Goal: Information Seeking & Learning: Learn about a topic

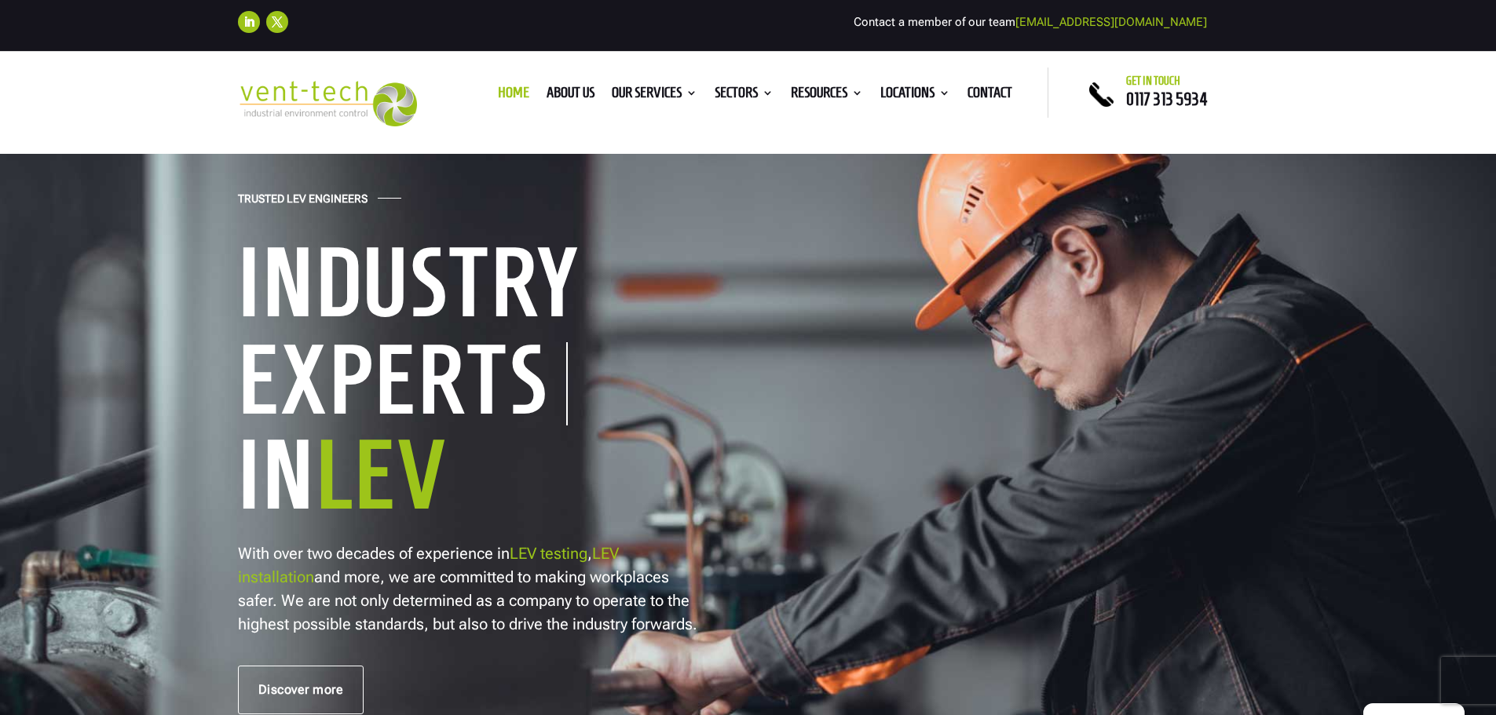
scroll to position [314, 0]
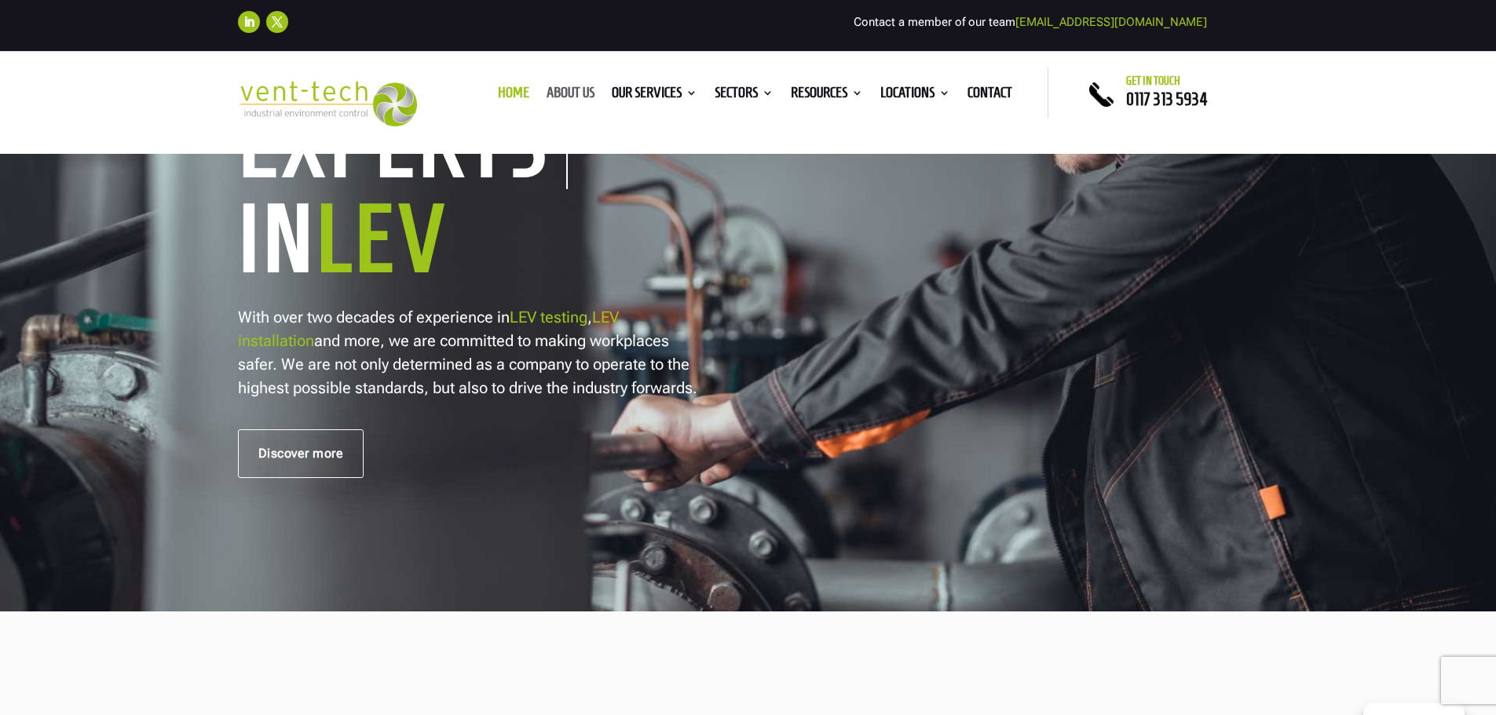
click at [572, 93] on link "About us" at bounding box center [570, 95] width 48 height 17
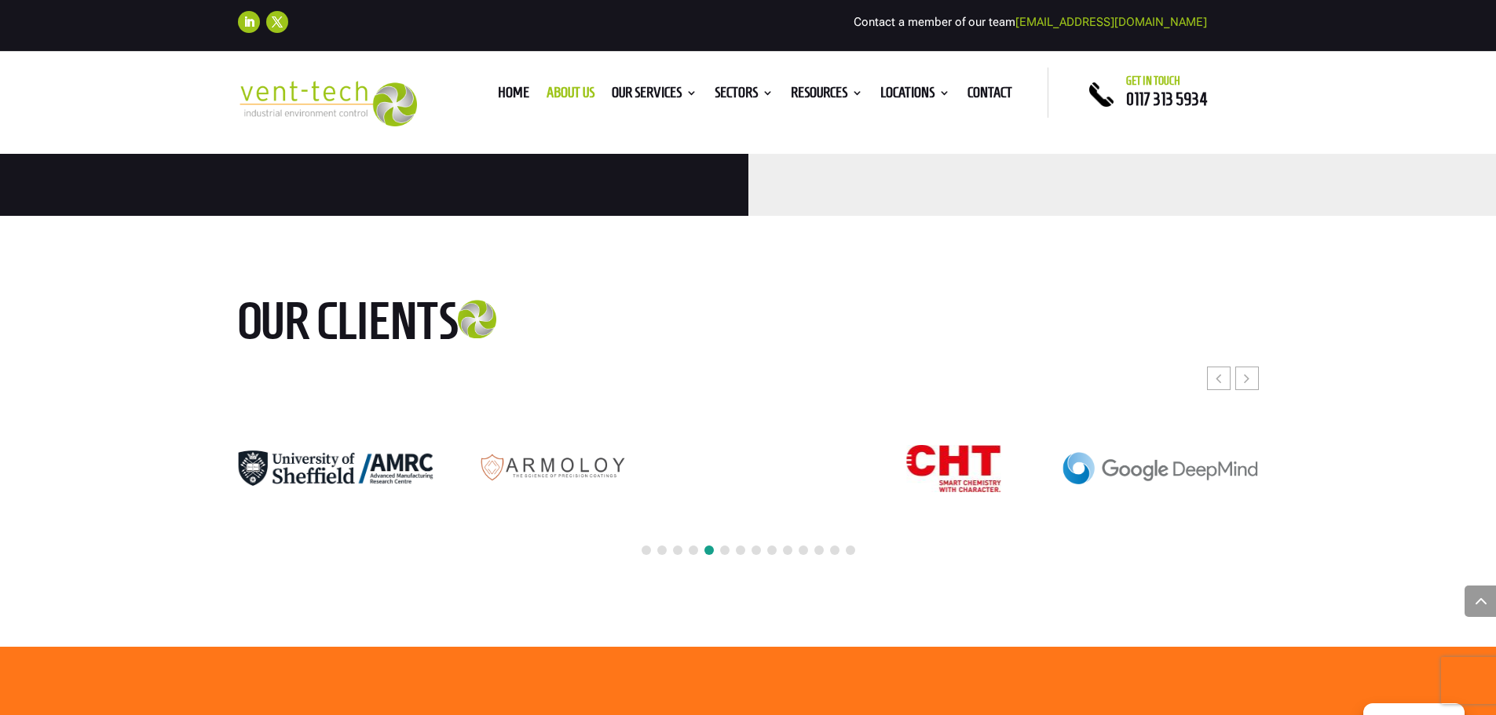
scroll to position [3866, 0]
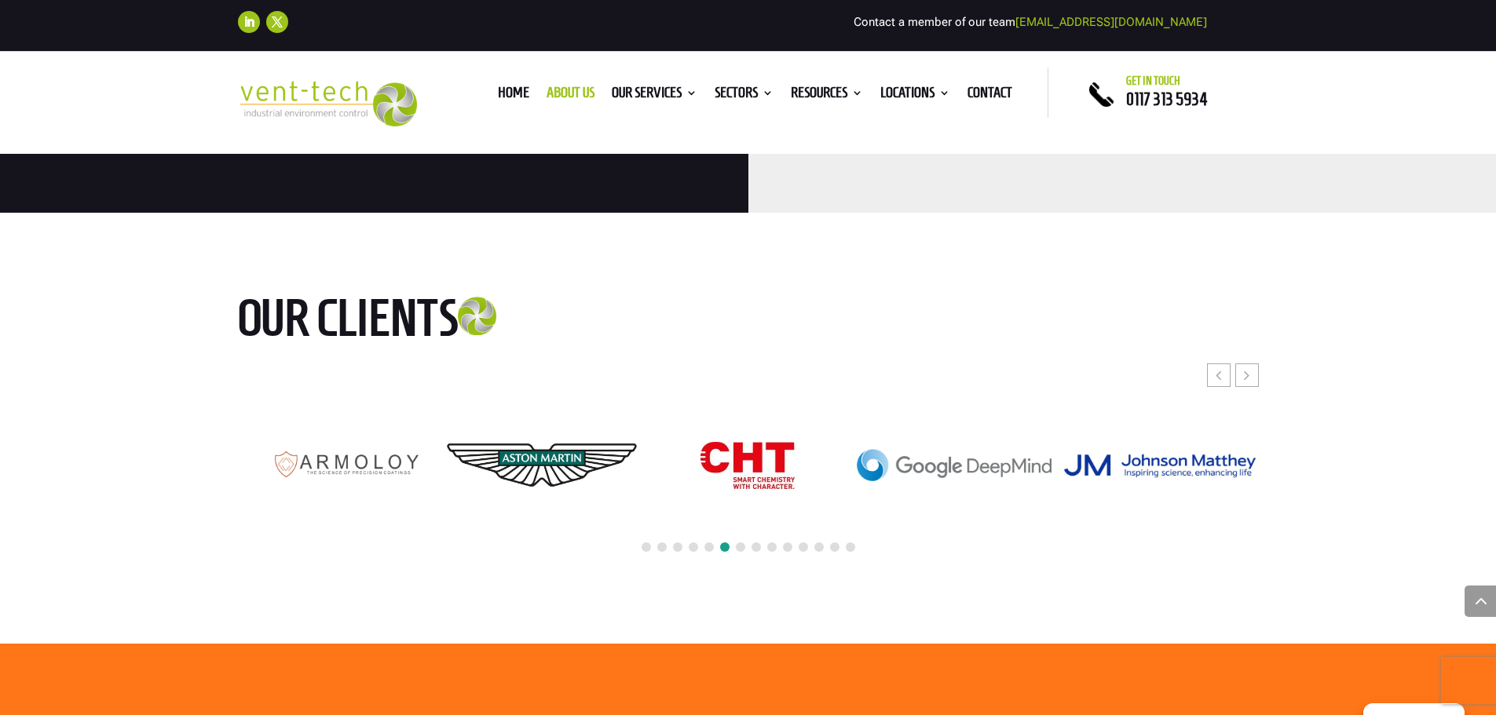
click at [741, 543] on span at bounding box center [740, 547] width 9 height 9
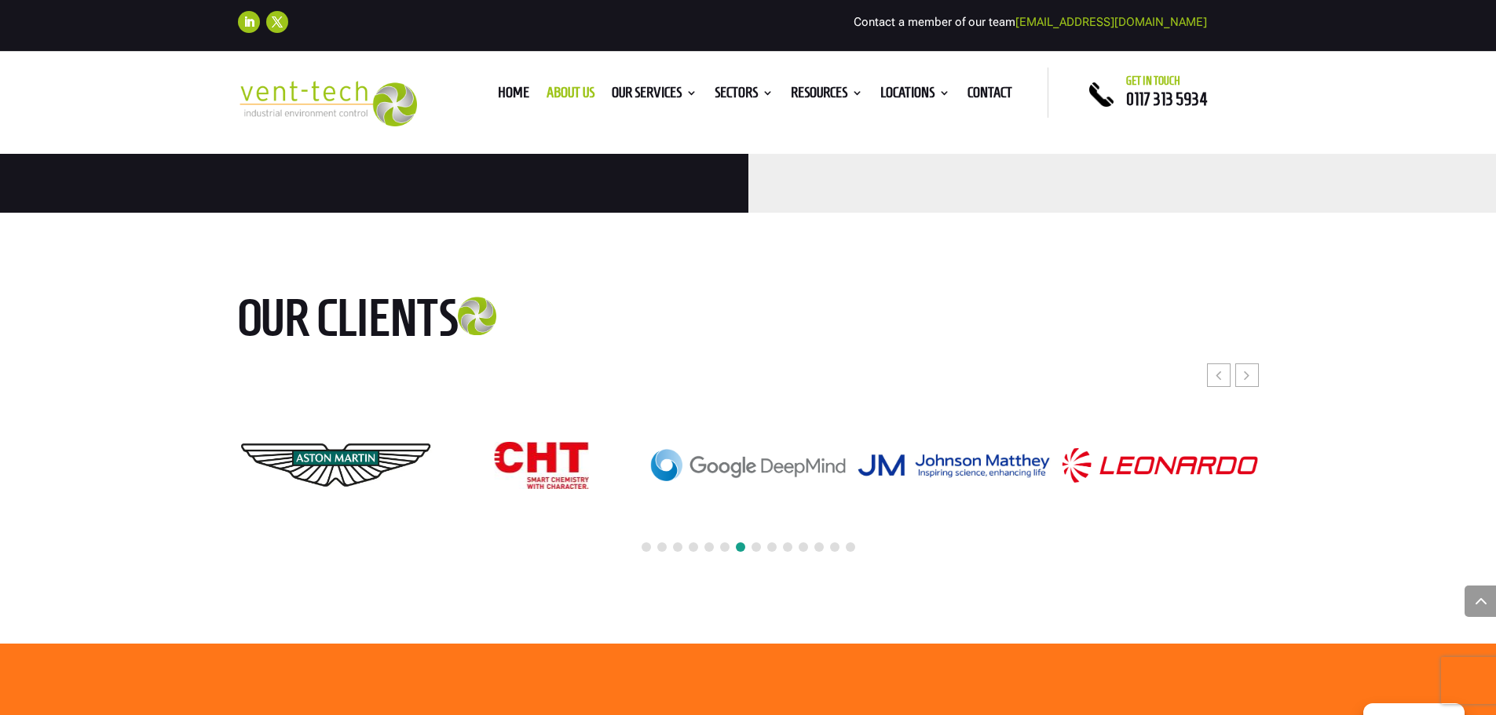
click at [753, 543] on span at bounding box center [755, 547] width 9 height 9
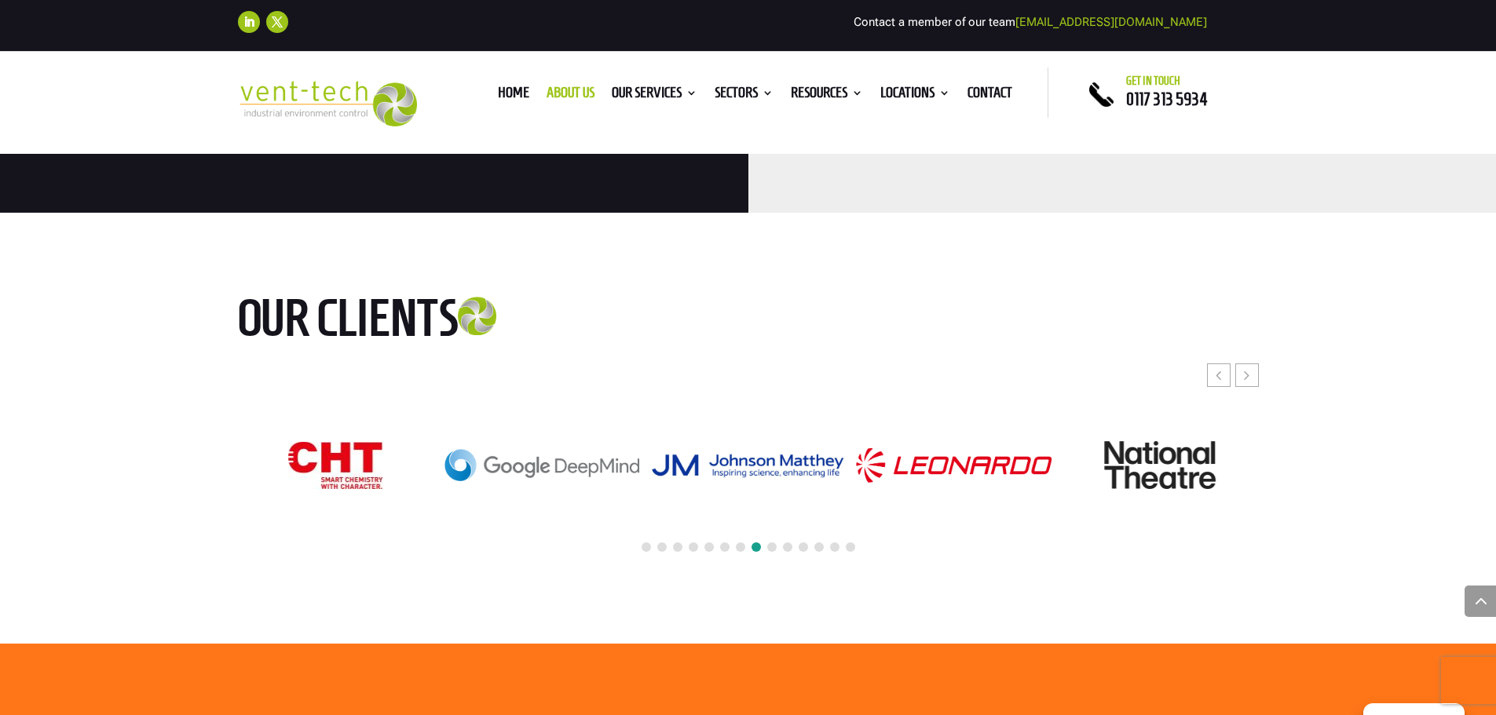
click at [770, 543] on span at bounding box center [771, 547] width 9 height 9
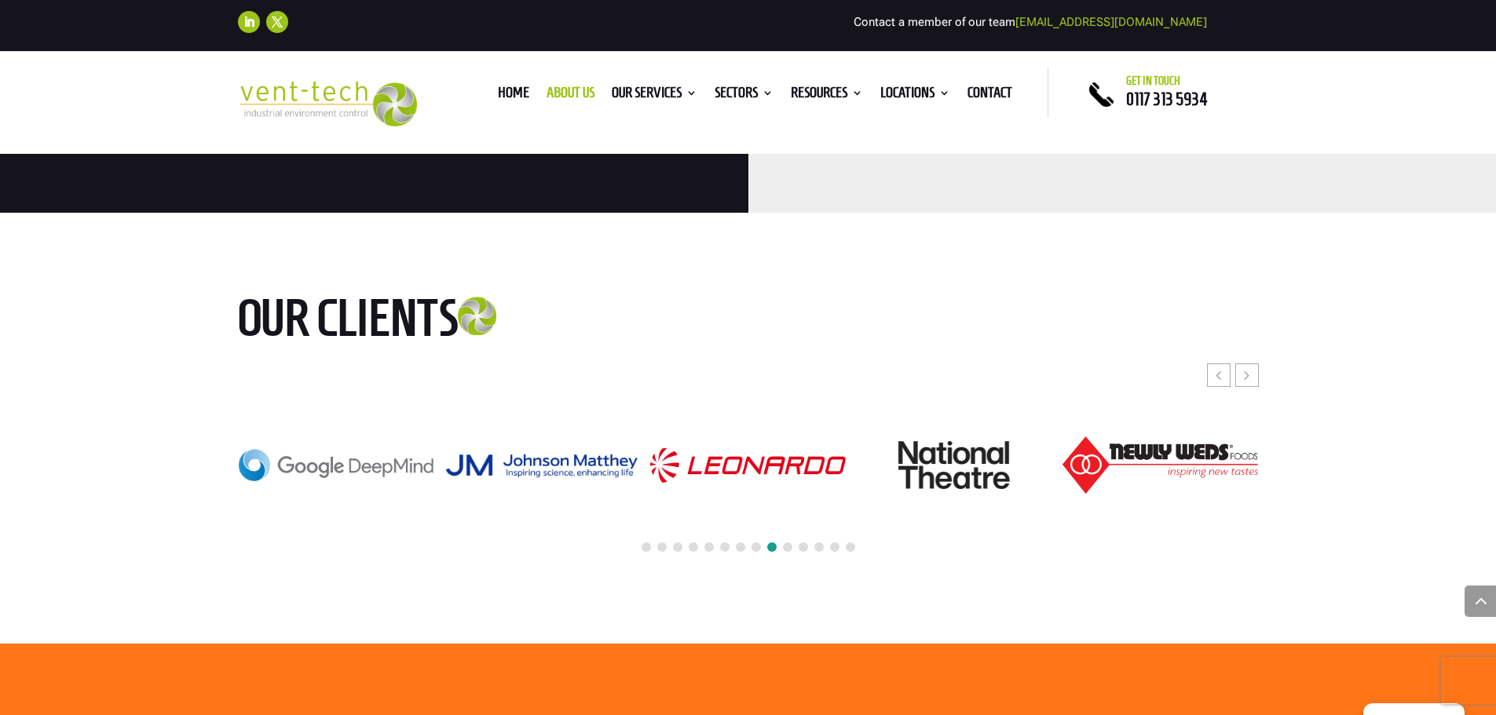
click at [785, 543] on span at bounding box center [787, 547] width 9 height 9
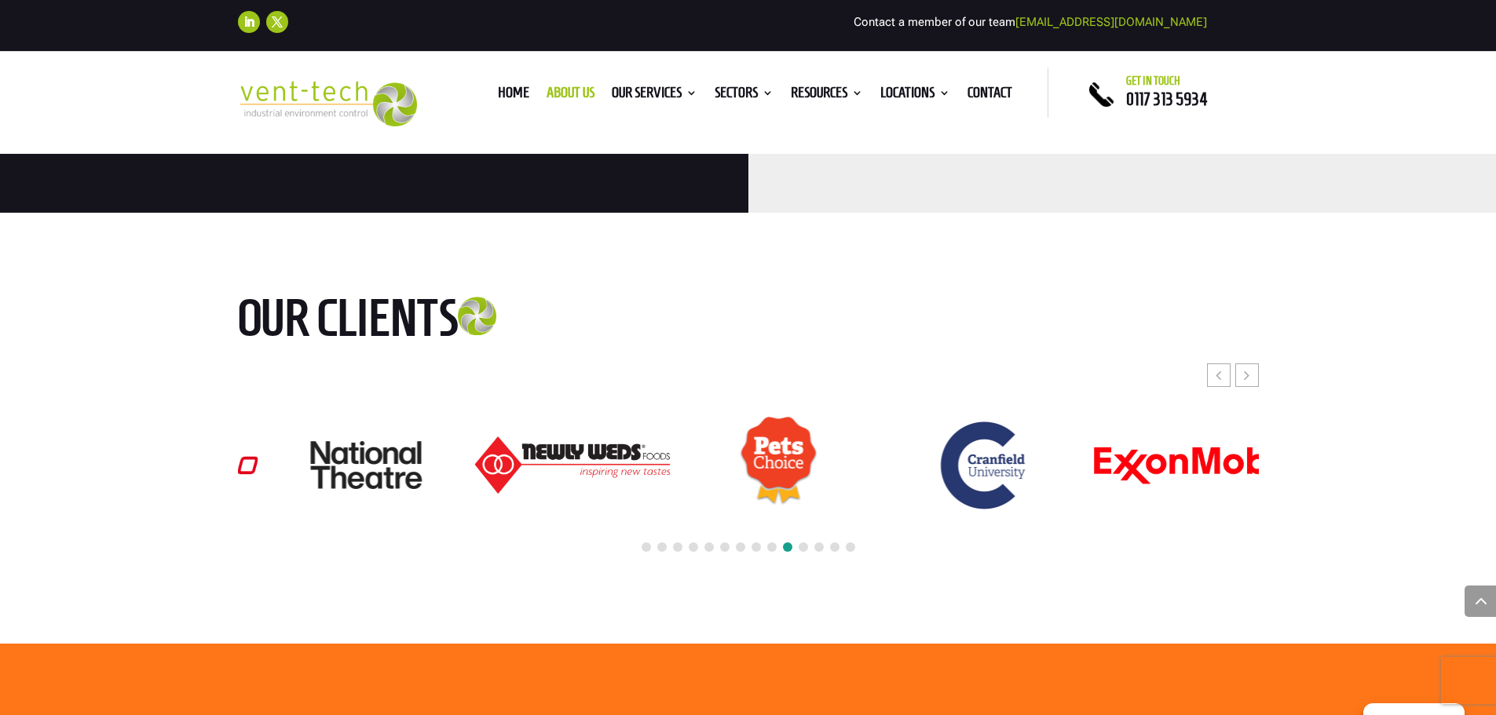
click at [438, 400] on div at bounding box center [748, 464] width 1021 height 201
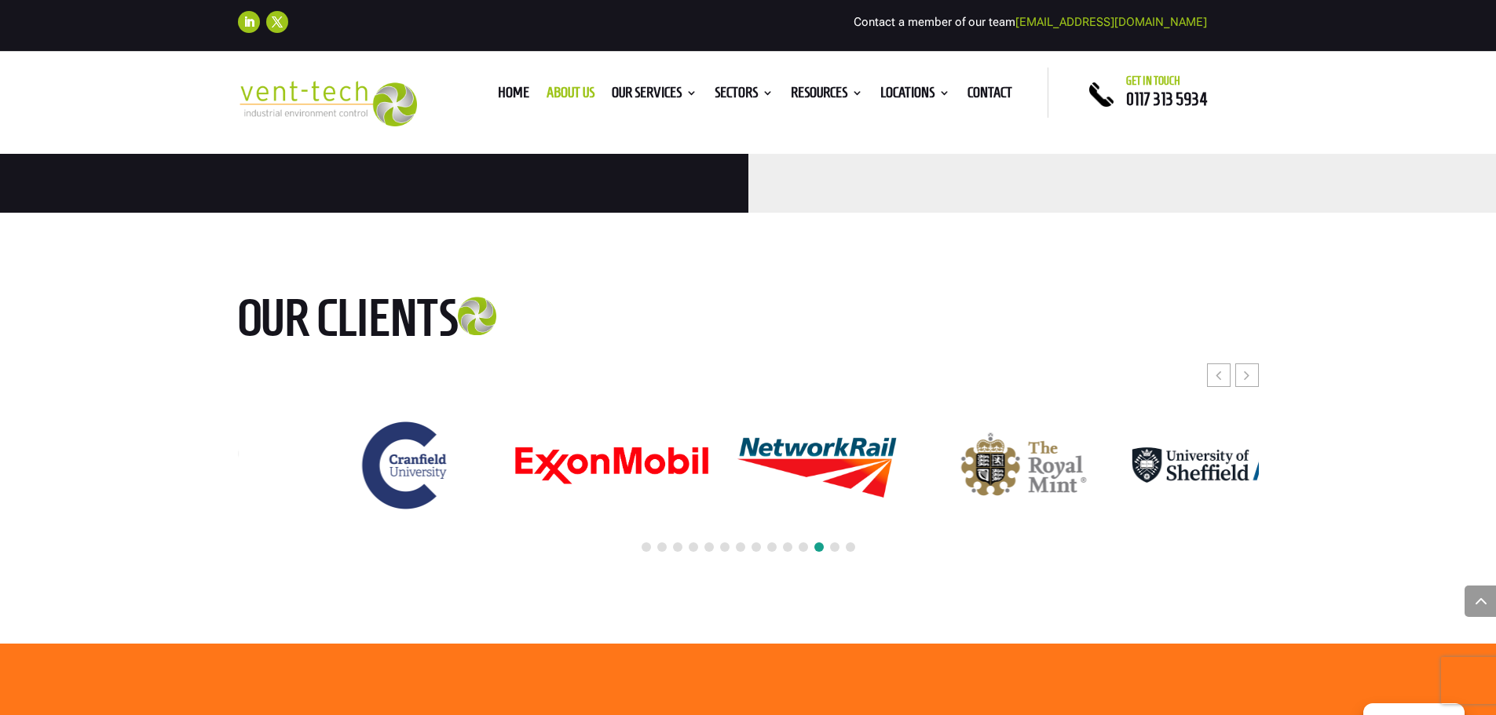
click at [507, 414] on div at bounding box center [748, 464] width 1021 height 201
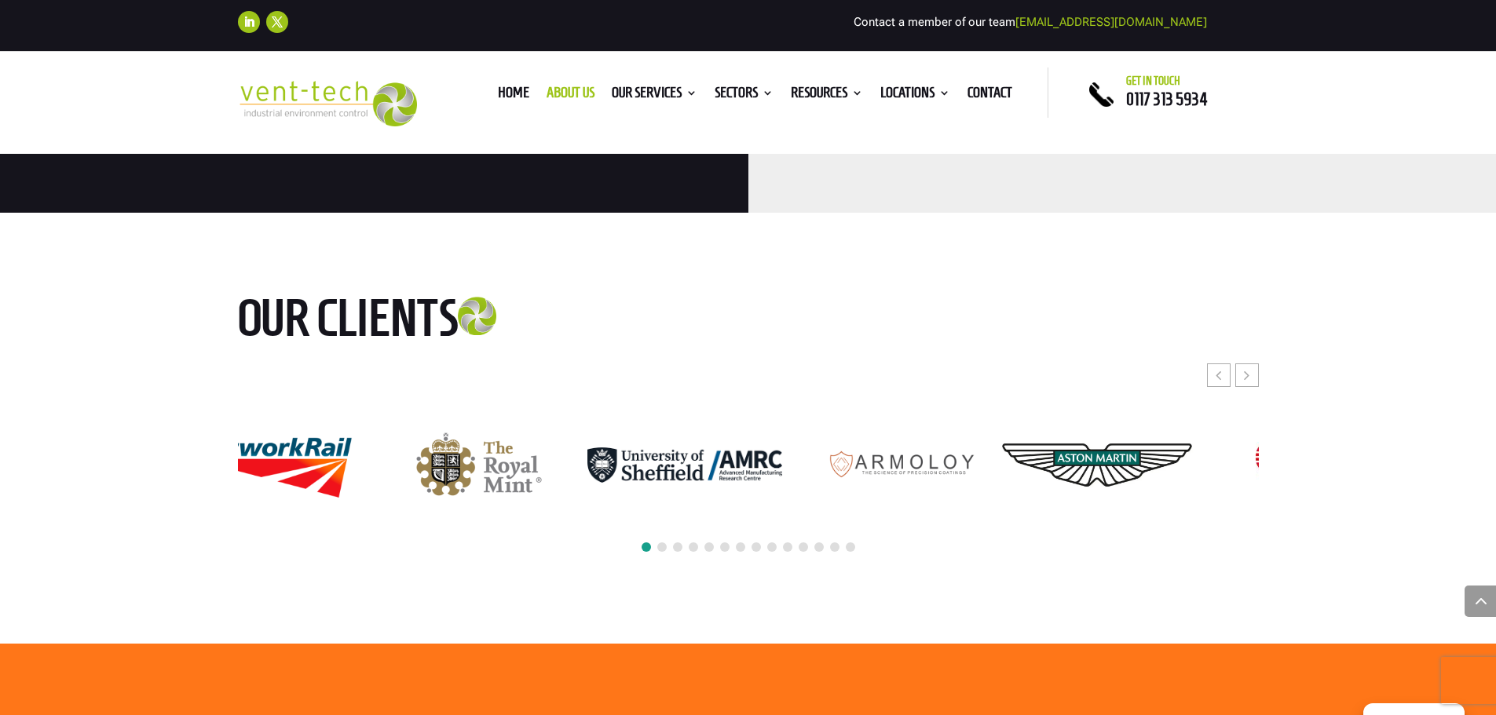
click at [524, 407] on div at bounding box center [748, 464] width 1021 height 201
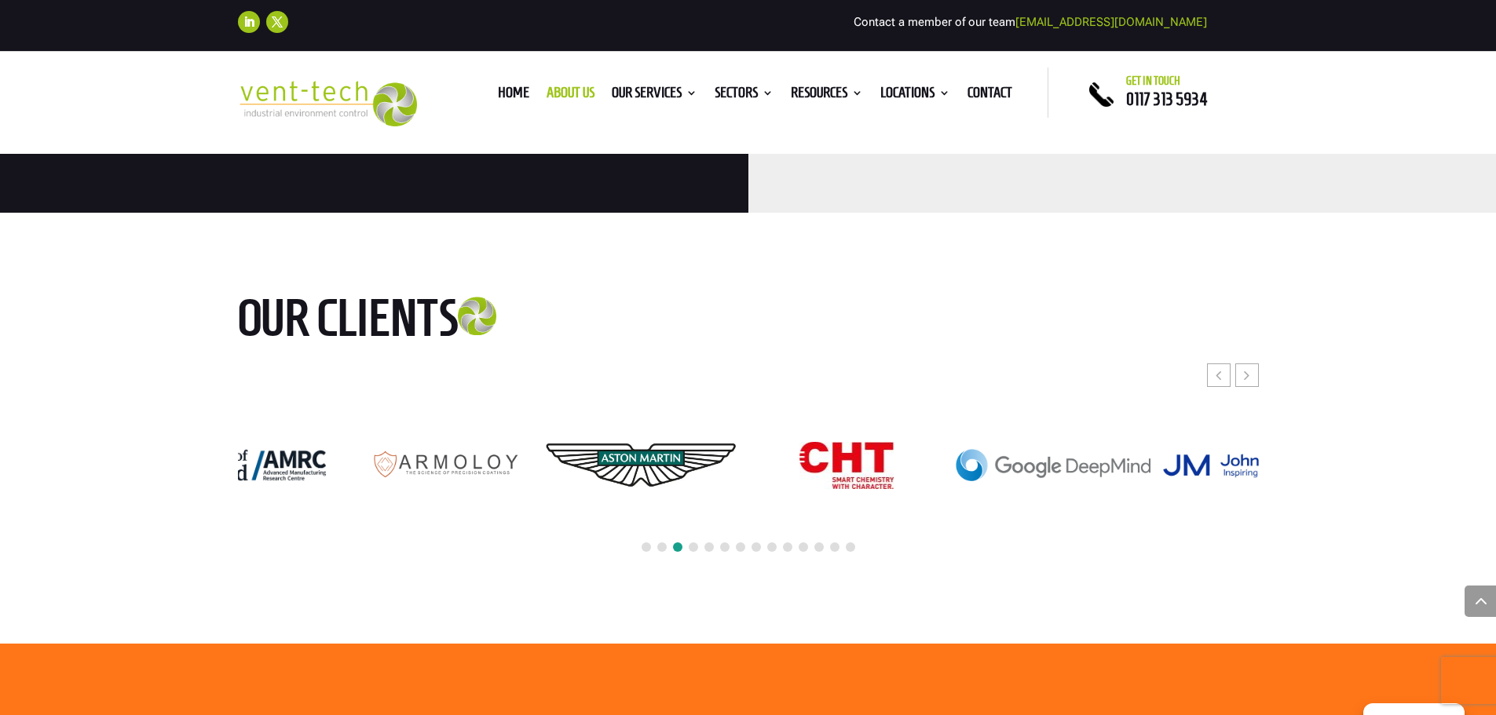
click at [546, 415] on img "12 / 24" at bounding box center [640, 464] width 195 height 129
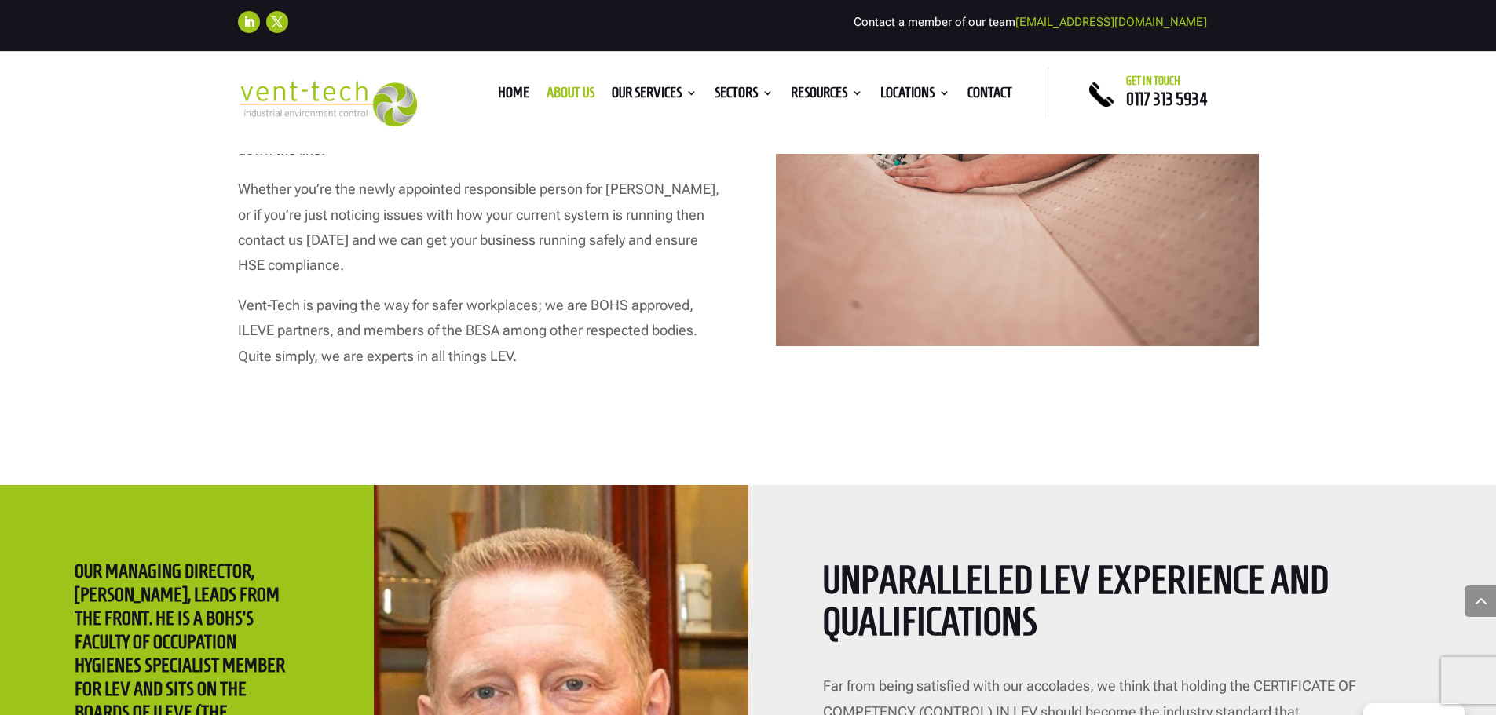
scroll to position [2296, 0]
